Goal: Information Seeking & Learning: Learn about a topic

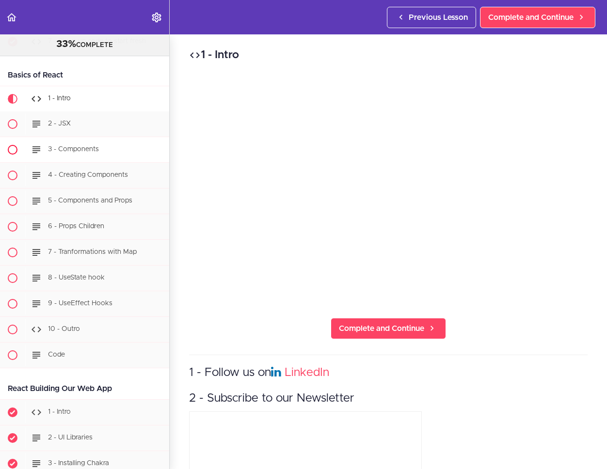
scroll to position [10903, 0]
click at [488, 317] on div "1 - Intro Complete and Continue 1 - Follow us on LinkedIn 2 - Subscribe to our …" at bounding box center [388, 251] width 437 height 435
click at [499, 312] on div "1 - Intro Complete and Continue 1 - Follow us on LinkedIn 2 - Subscribe to our …" at bounding box center [388, 251] width 437 height 435
click at [540, 335] on div "1 - Intro Complete and Continue 1 - Follow us on LinkedIn 2 - Subscribe to our …" at bounding box center [388, 251] width 437 height 435
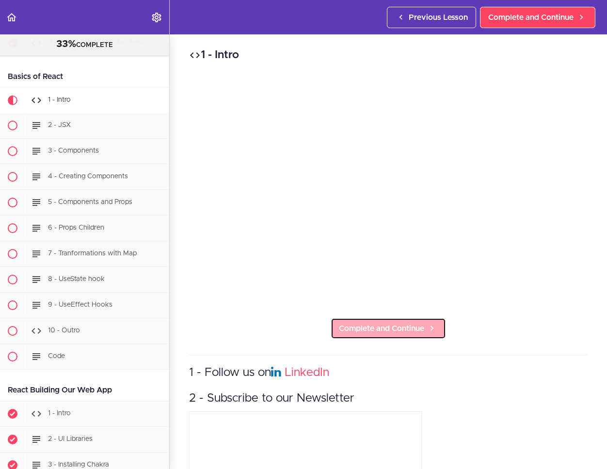
click at [383, 318] on link "Complete and Continue" at bounding box center [388, 328] width 115 height 21
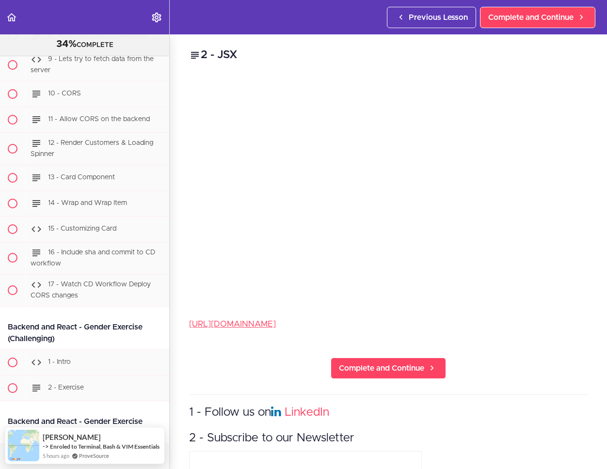
scroll to position [11517, 0]
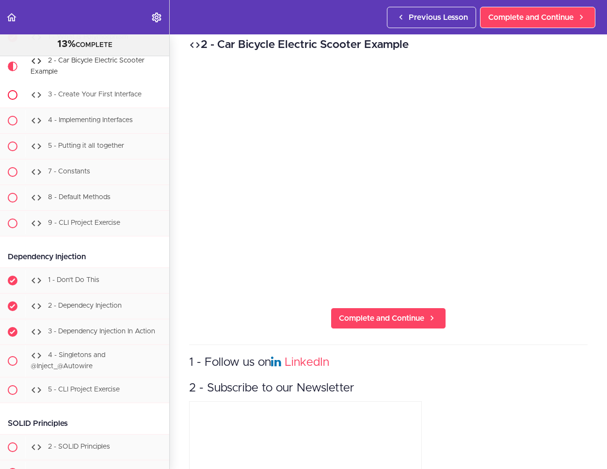
scroll to position [6156, 0]
